Goal: Navigation & Orientation: Find specific page/section

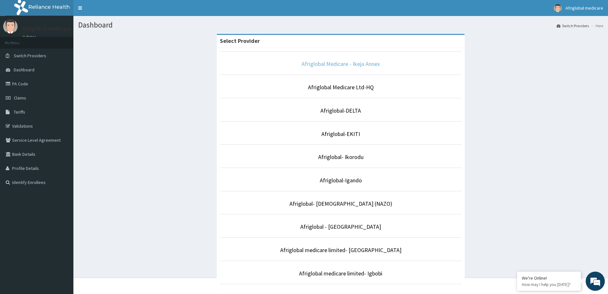
click at [347, 60] on link "Afriglobal Medicare - Ikeja Annex" at bounding box center [341, 63] width 78 height 7
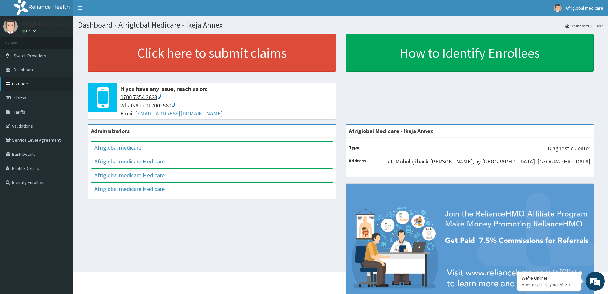
click at [31, 86] on link "PA Code" at bounding box center [36, 84] width 73 height 14
